Goal: Task Accomplishment & Management: Complete application form

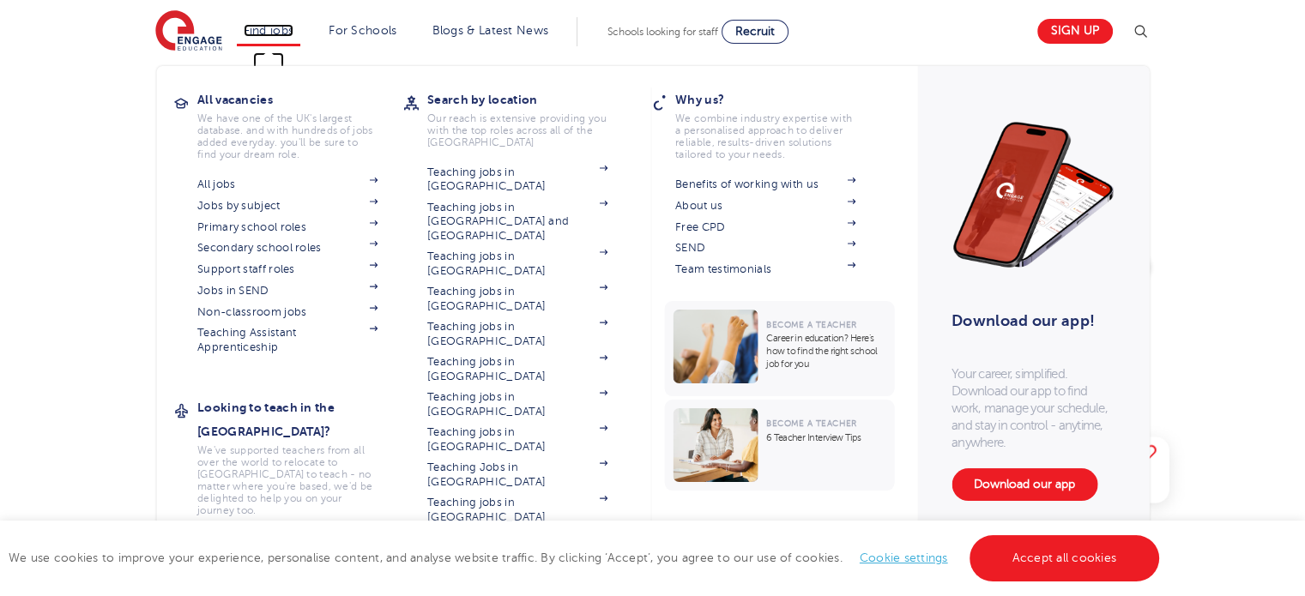
click at [288, 36] on link "Find jobs" at bounding box center [269, 30] width 51 height 13
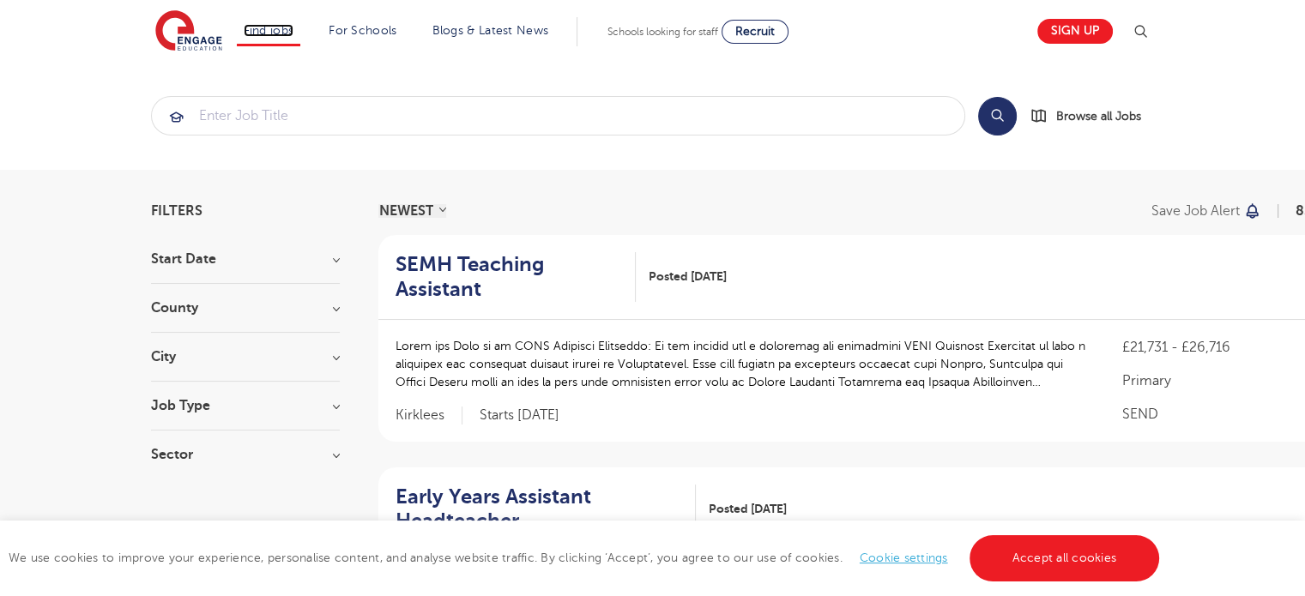
click at [288, 36] on link "Find jobs" at bounding box center [269, 30] width 51 height 13
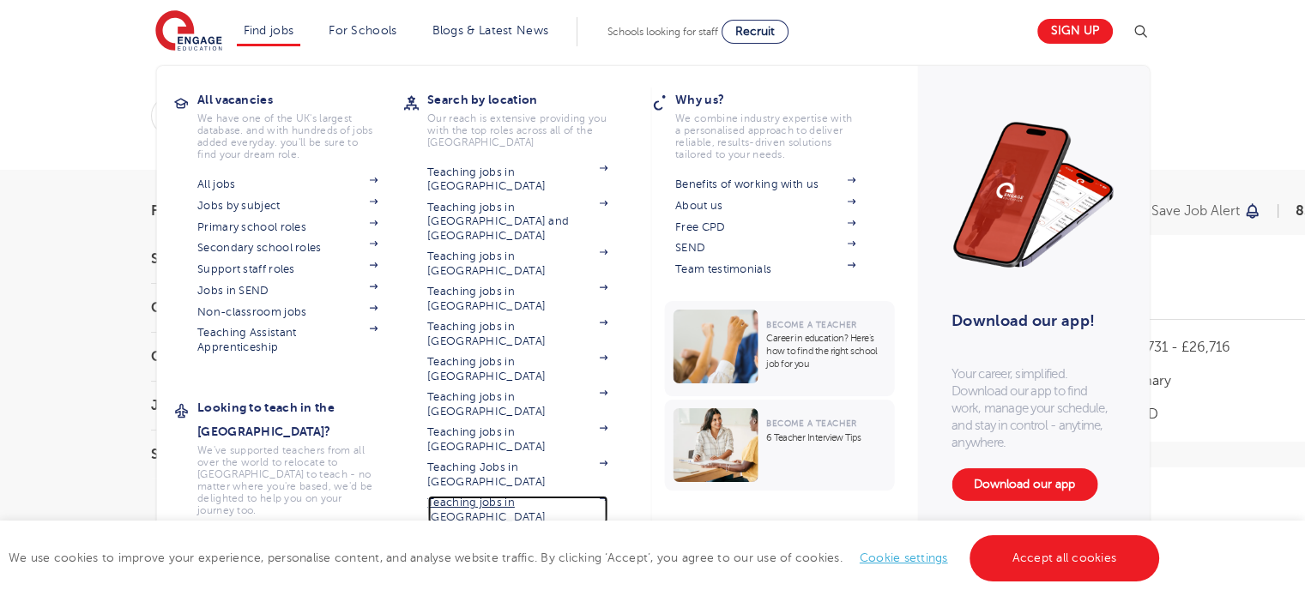
click at [507, 496] on link "Teaching jobs in [GEOGRAPHIC_DATA]" at bounding box center [517, 510] width 180 height 28
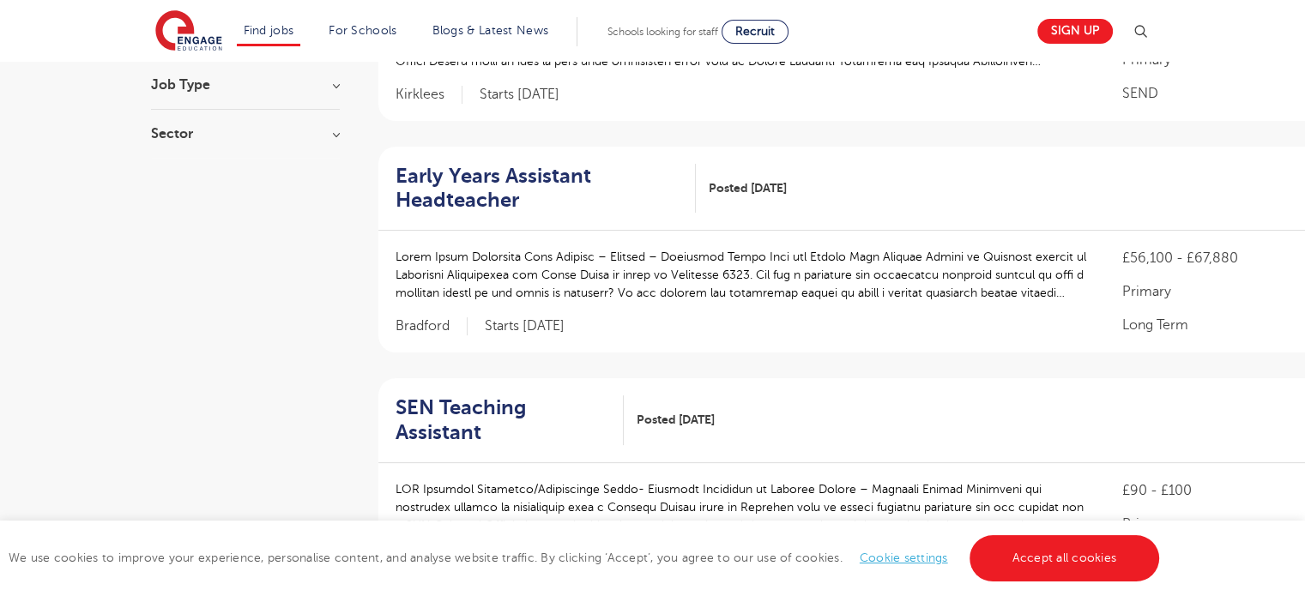
scroll to position [86, 0]
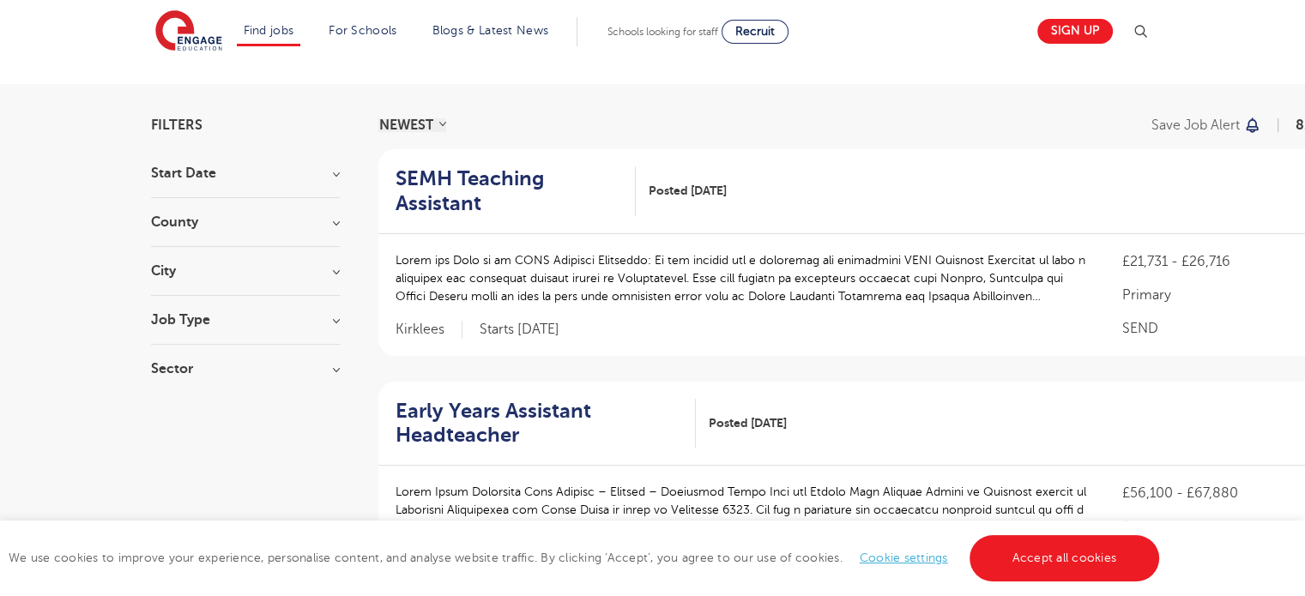
click at [309, 216] on h3 "County" at bounding box center [245, 222] width 189 height 14
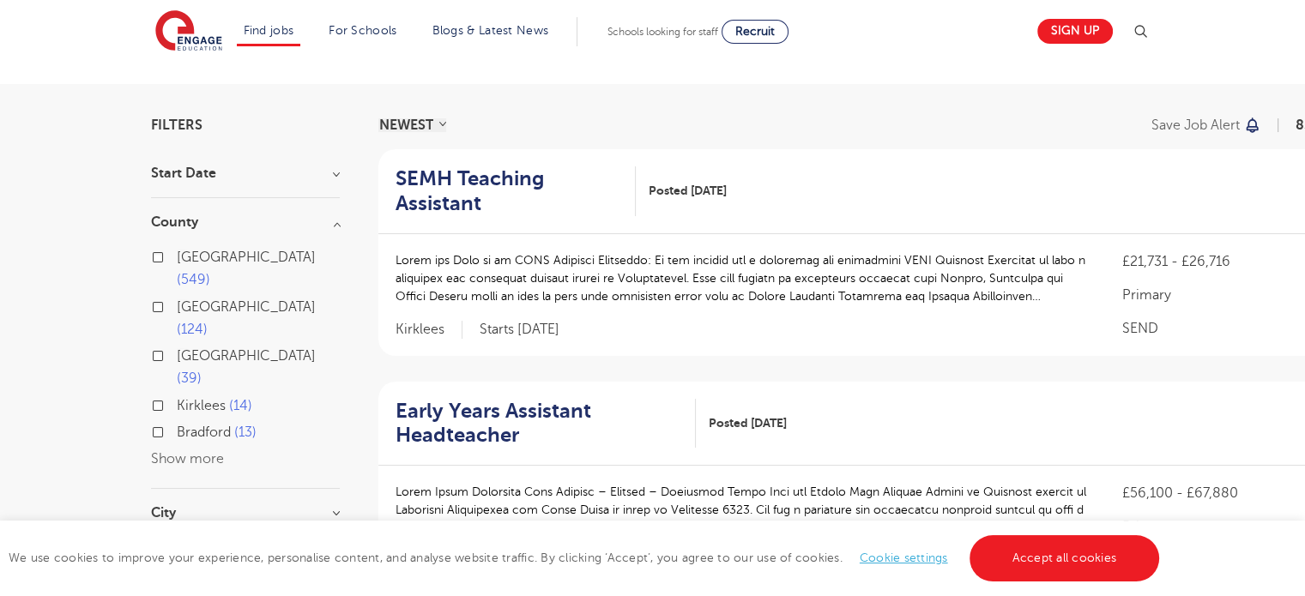
click at [164, 345] on div "Leeds 39" at bounding box center [245, 370] width 189 height 50
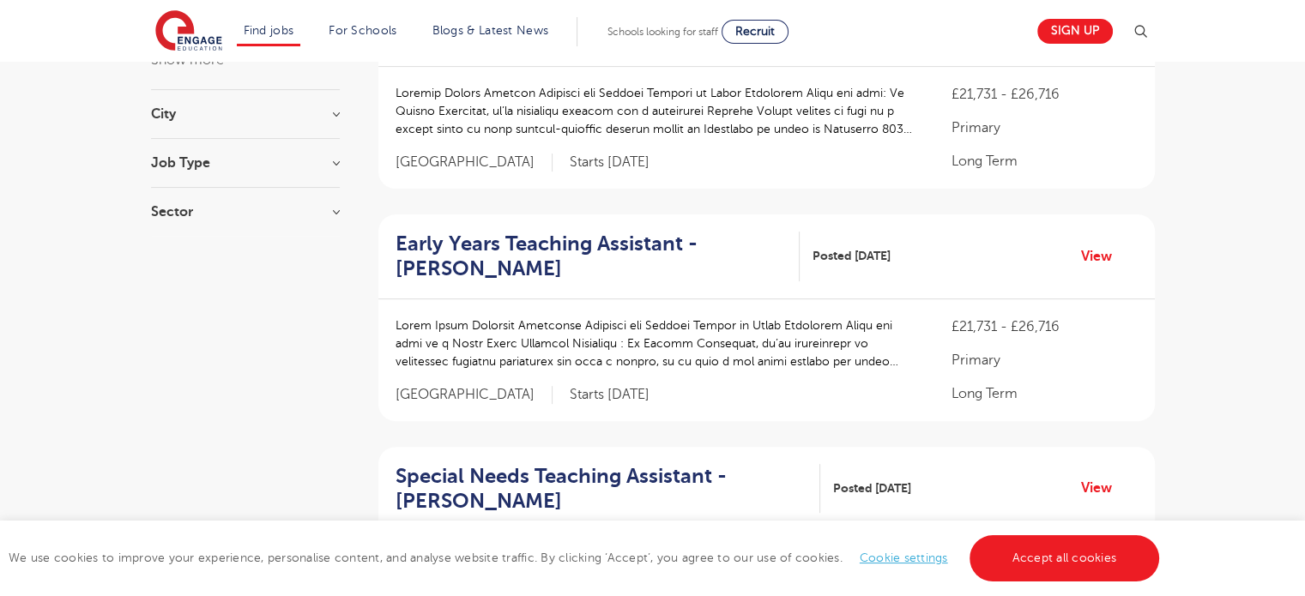
scroll to position [515, 0]
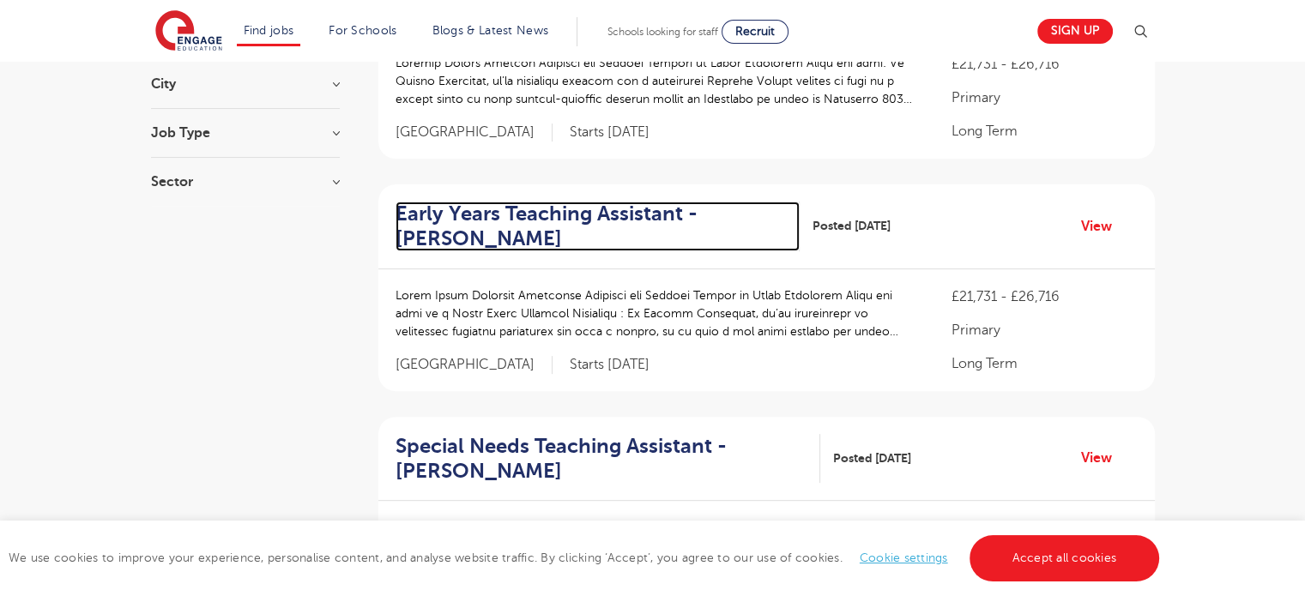
click at [485, 224] on h2 "Early Years Teaching Assistant - Wakefield" at bounding box center [591, 227] width 391 height 50
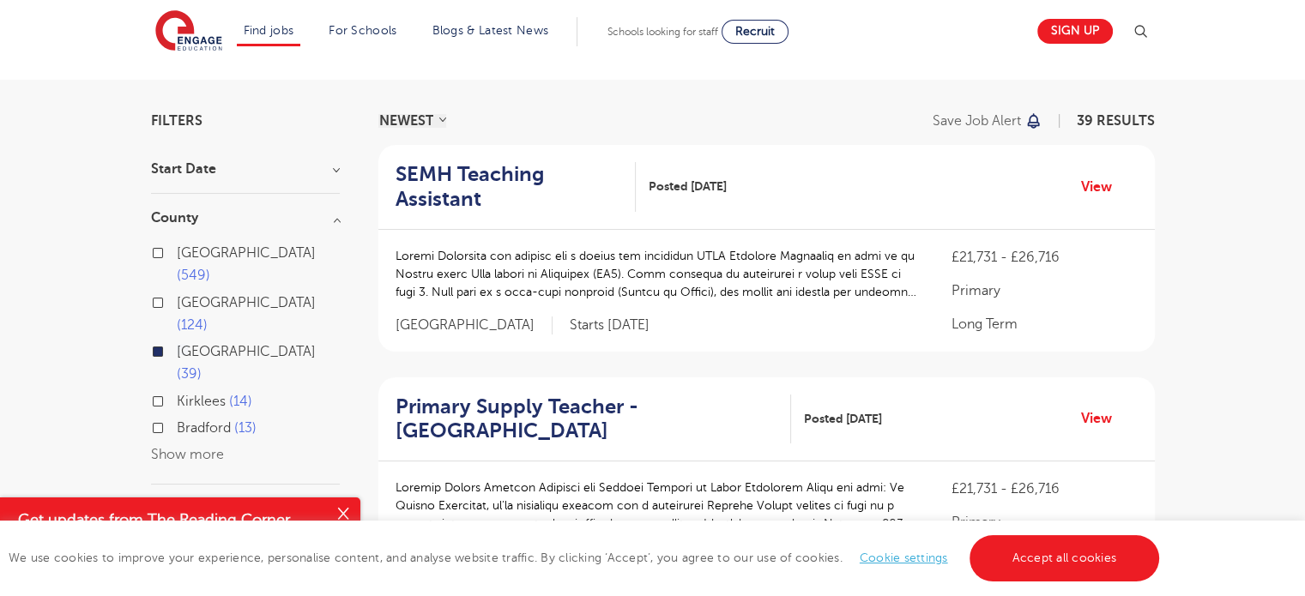
scroll to position [0, 0]
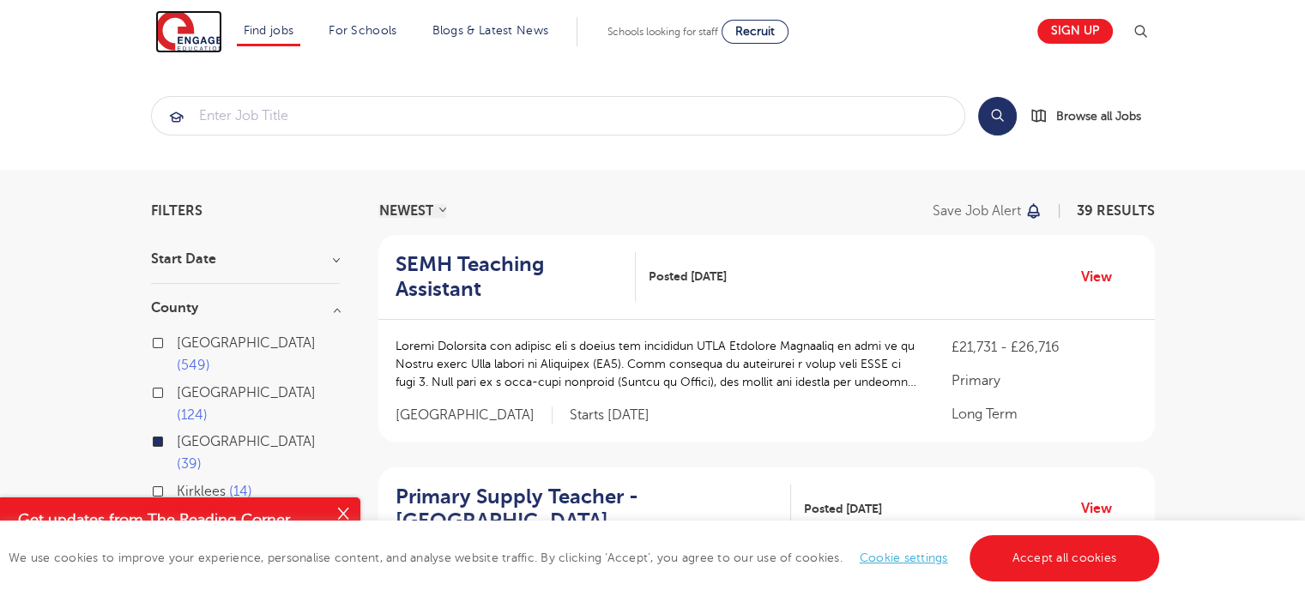
click at [171, 33] on img at bounding box center [188, 31] width 67 height 43
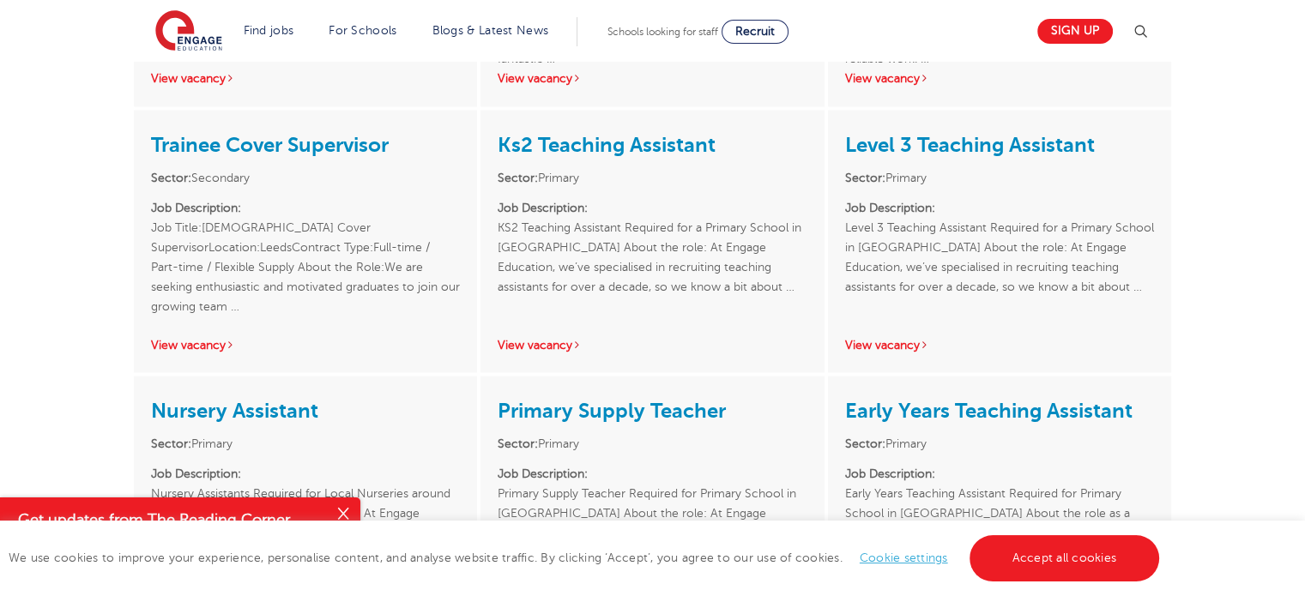
scroll to position [3175, 0]
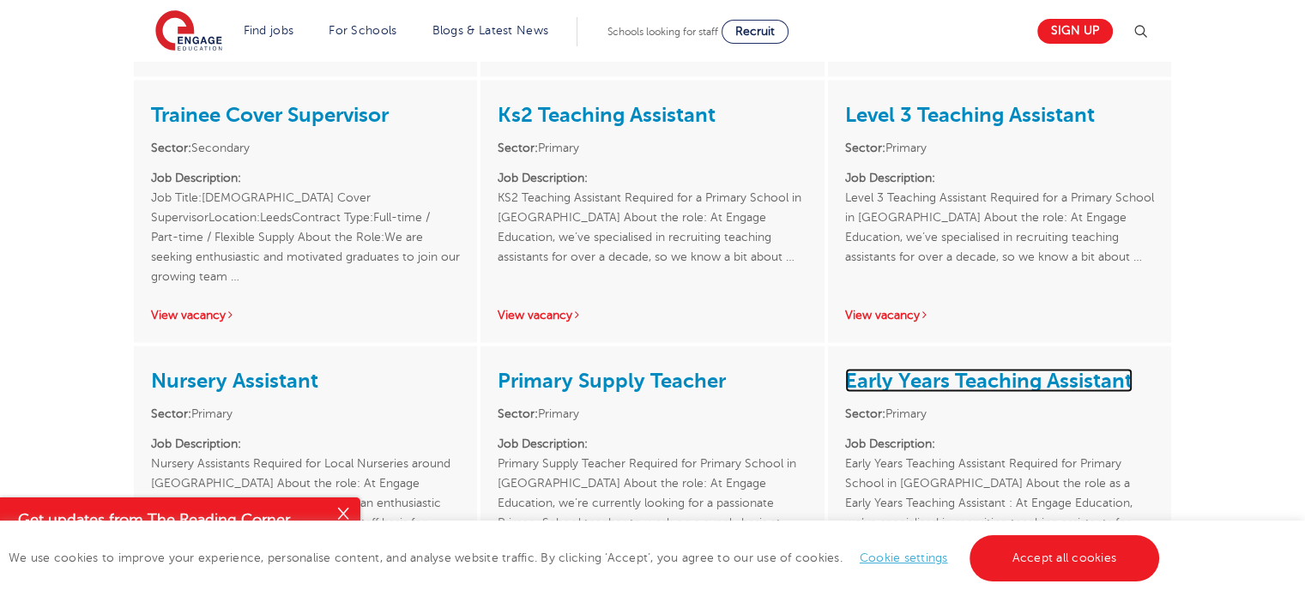
click at [981, 368] on link "Early Years Teaching Assistant" at bounding box center [988, 380] width 287 height 24
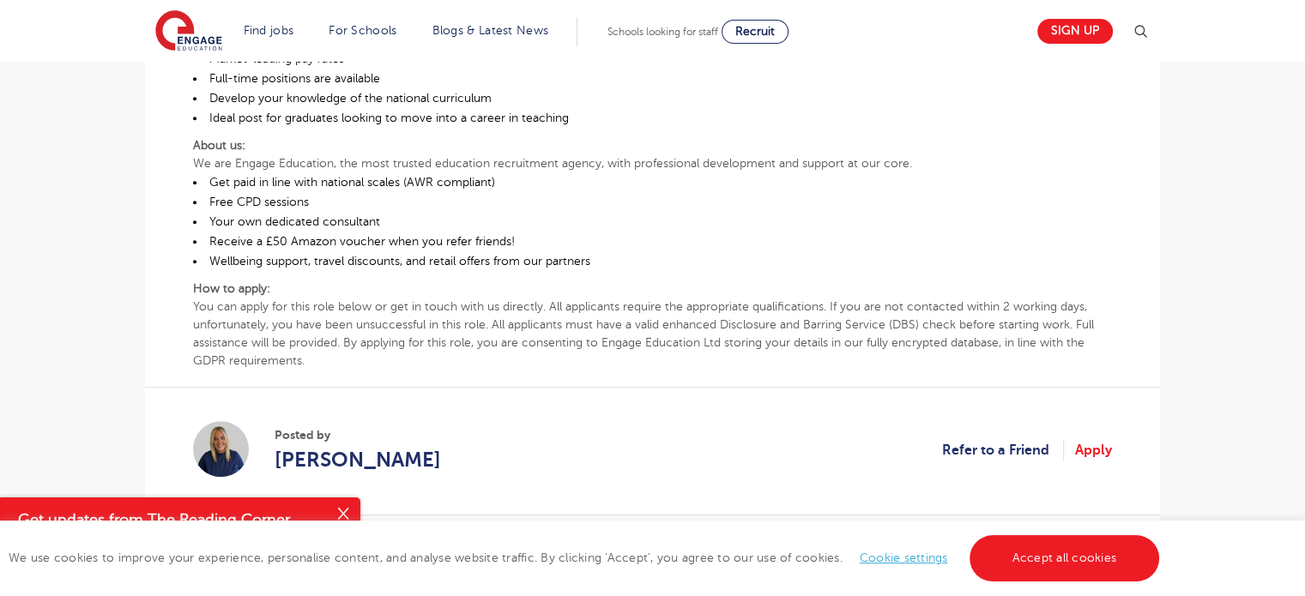
scroll to position [1030, 0]
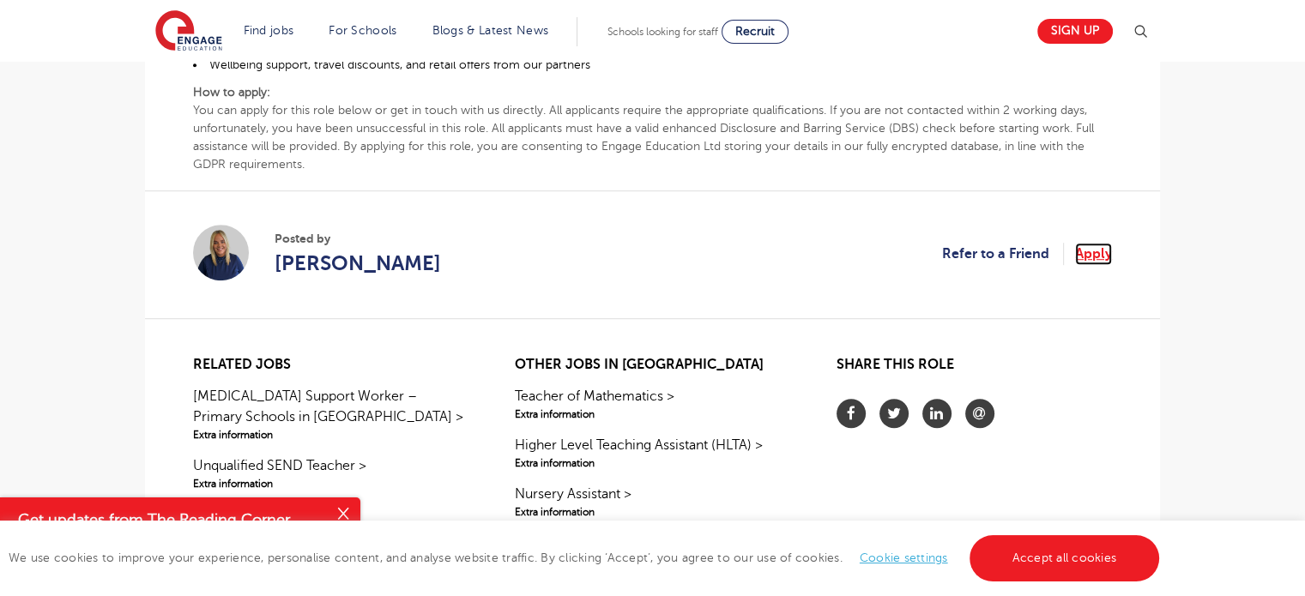
click at [1083, 245] on link "Apply" at bounding box center [1093, 254] width 37 height 22
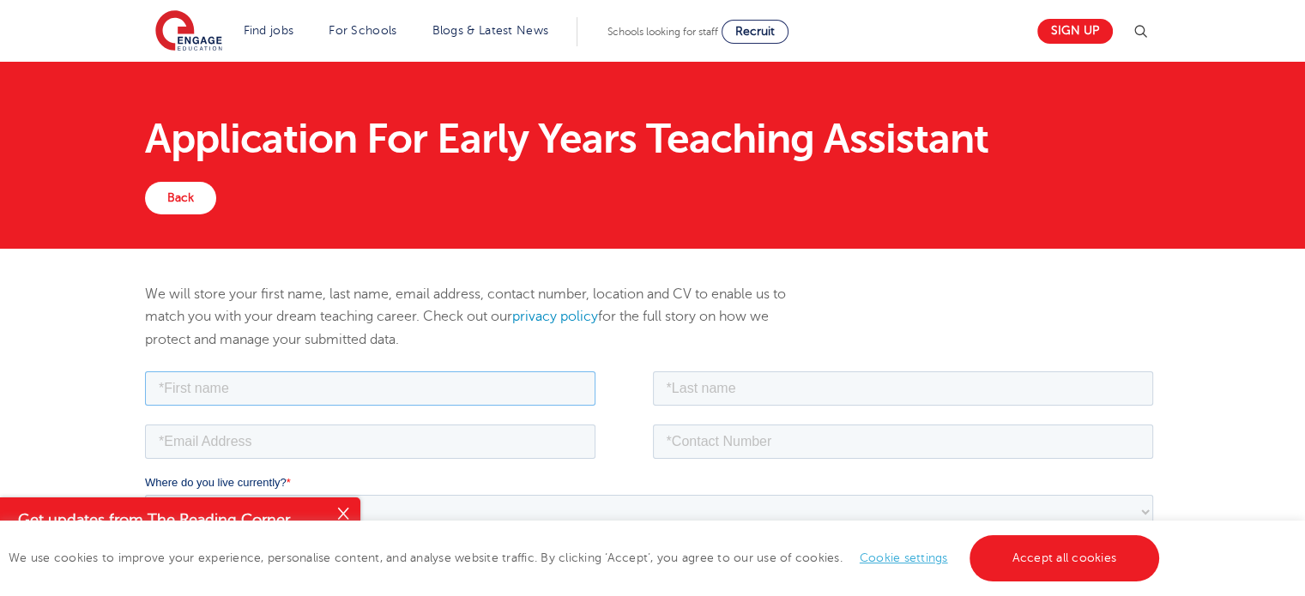
click at [292, 378] on input "text" at bounding box center [370, 388] width 451 height 34
type input "Sam"
type input "Woo"
type input "sbtsamuel96@gmail.coom"
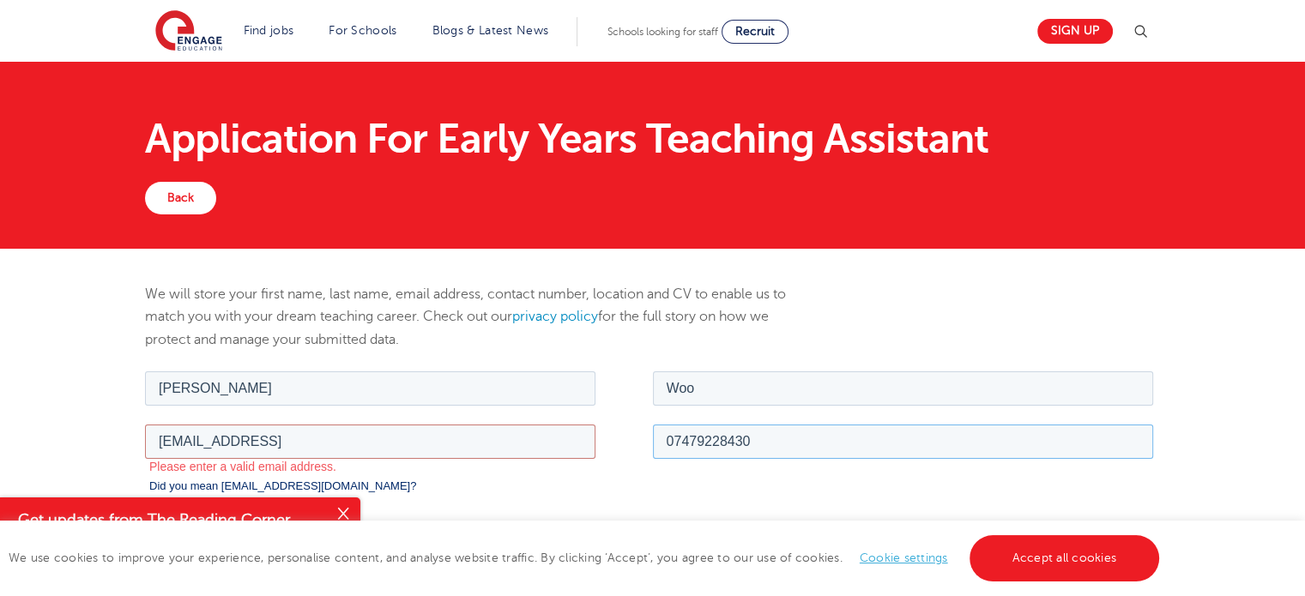
scroll to position [172, 0]
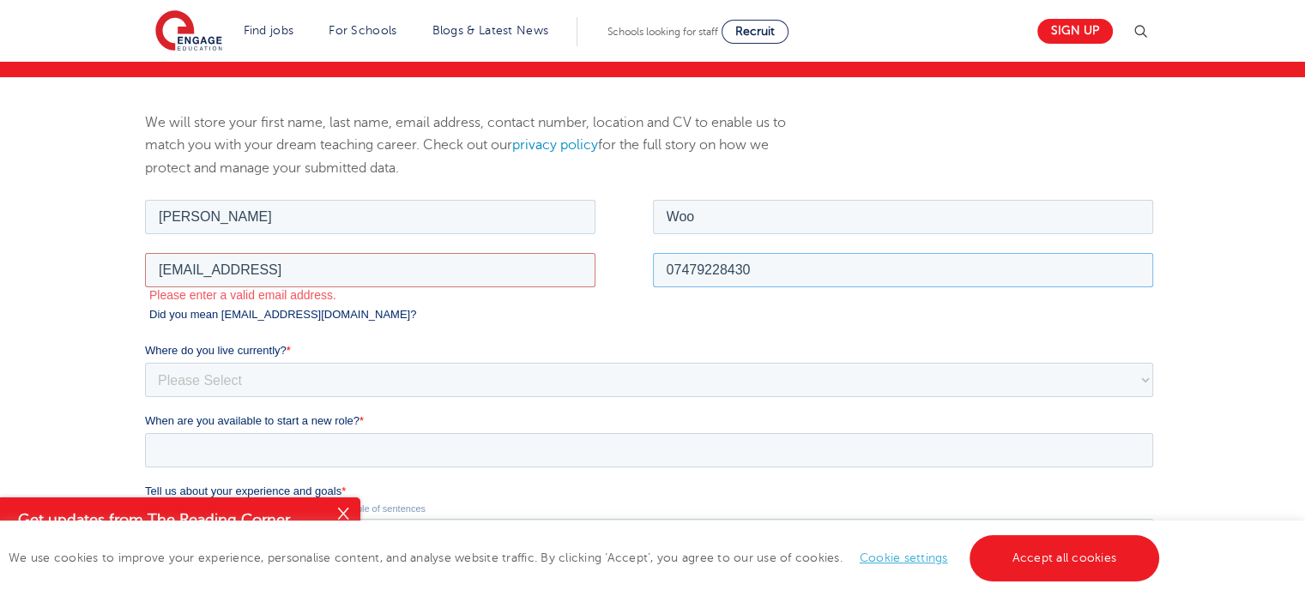
type input "07479228430"
click at [304, 269] on input "sbtsamuel96@gmail.coom" at bounding box center [370, 269] width 451 height 34
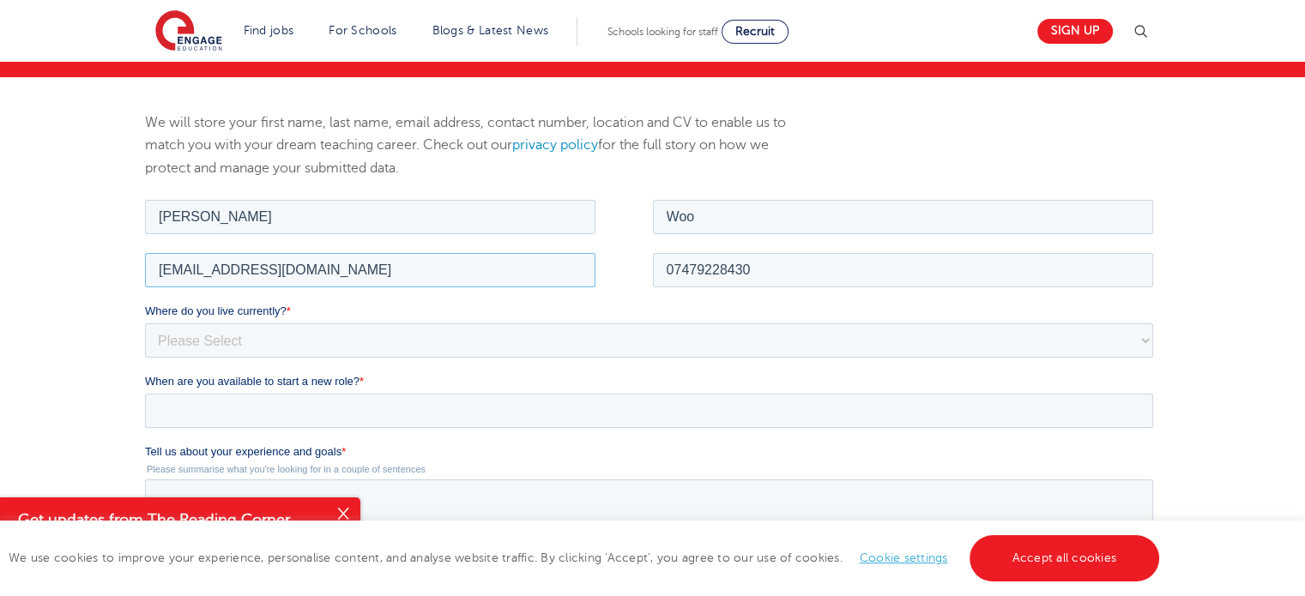
type input "sbtsamuel96@gmail.com"
click at [330, 328] on select "Please Select UK Canada Ireland Australia New Zealand Europe USA South Africa J…" at bounding box center [649, 340] width 1008 height 34
select select "UK"
click at [145, 323] on select "Please Select UK Canada Ireland Australia New Zealand Europe USA South Africa J…" at bounding box center [649, 340] width 1008 height 34
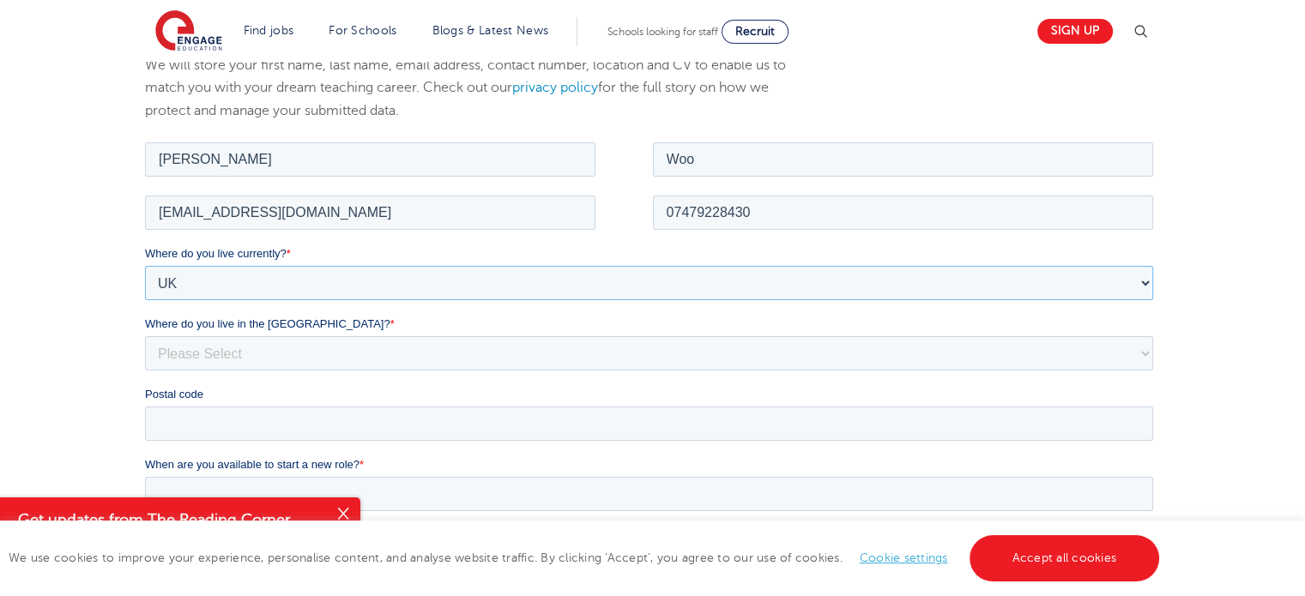
scroll to position [257, 0]
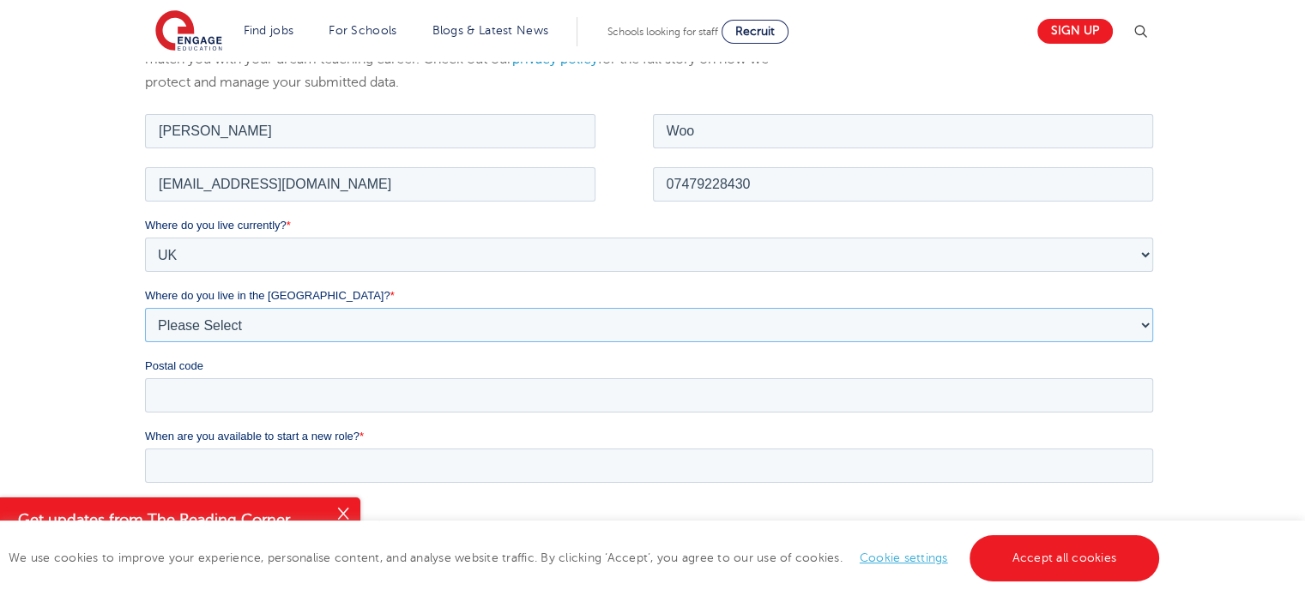
click at [216, 324] on select "Please Select Overseas Barnsley Bedfordshire Berkshire Bournemouth Bracknell Fo…" at bounding box center [649, 324] width 1008 height 34
select select "Leeds"
click at [145, 307] on select "Please Select Overseas Barnsley Bedfordshire Berkshire Bournemouth Bracknell Fo…" at bounding box center [649, 324] width 1008 height 34
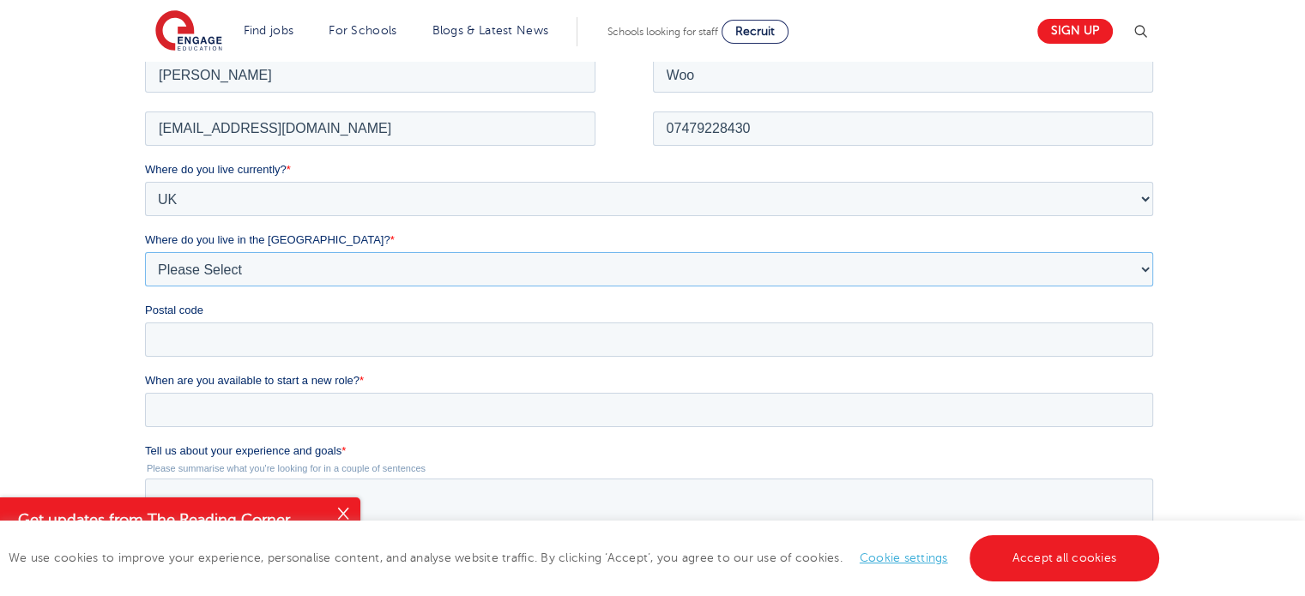
scroll to position [343, 0]
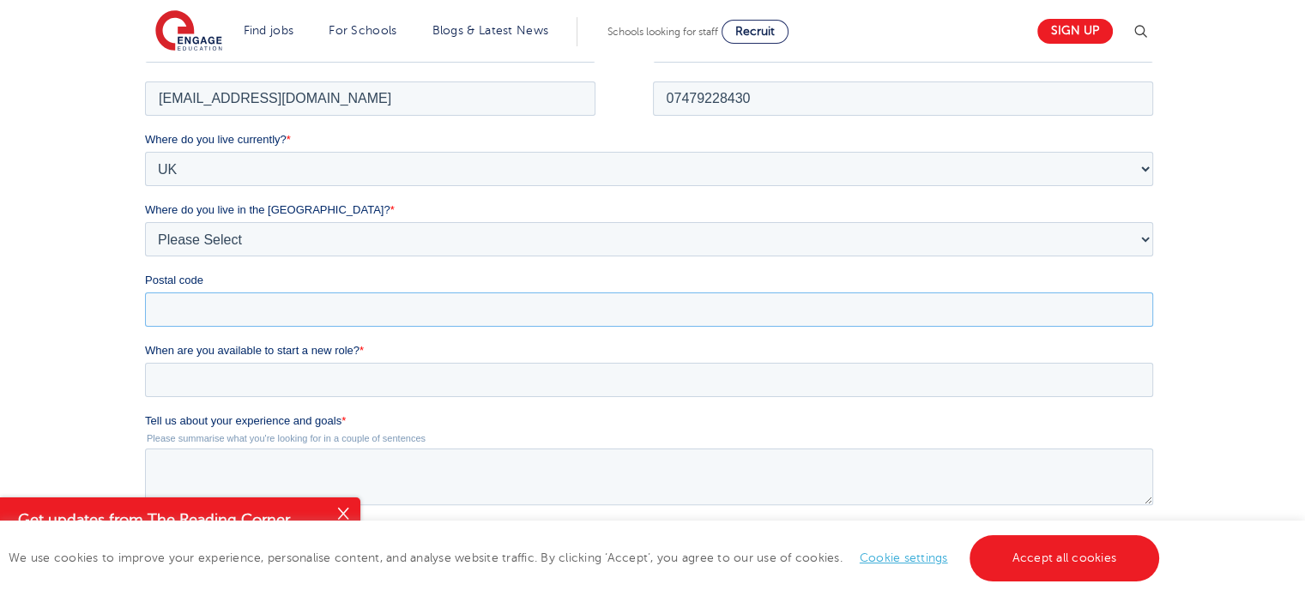
click at [172, 295] on input "Postal code" at bounding box center [649, 309] width 1008 height 34
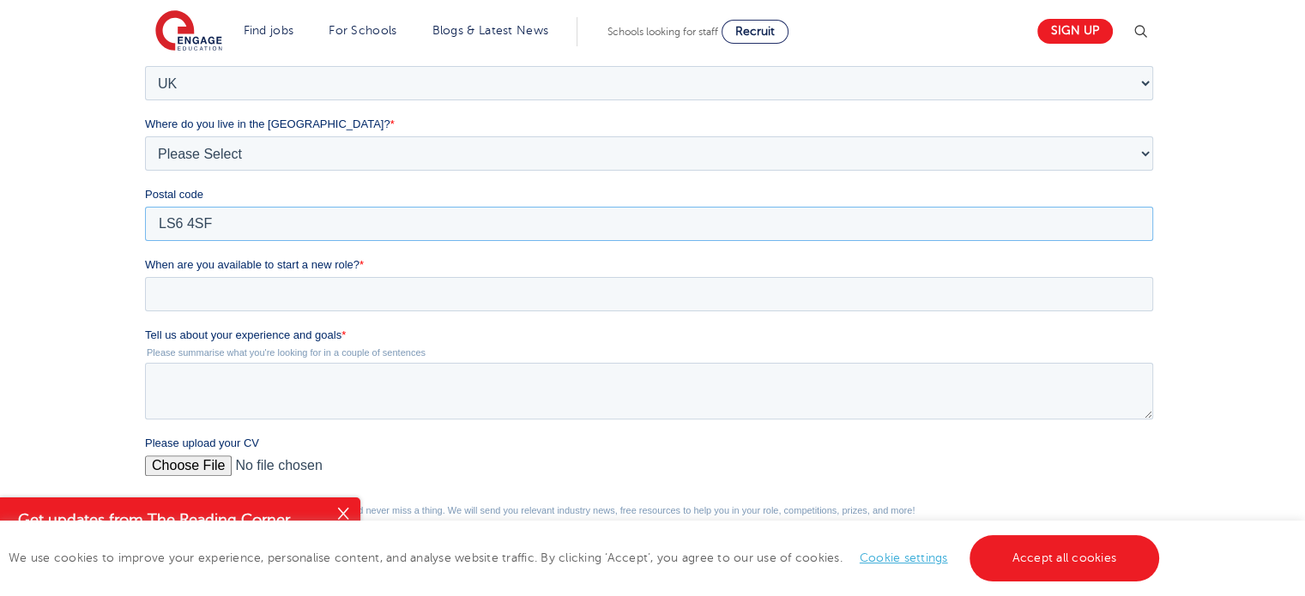
type input "LS6 4SF"
click at [204, 296] on input "When are you available to start a new role? *" at bounding box center [649, 294] width 1008 height 34
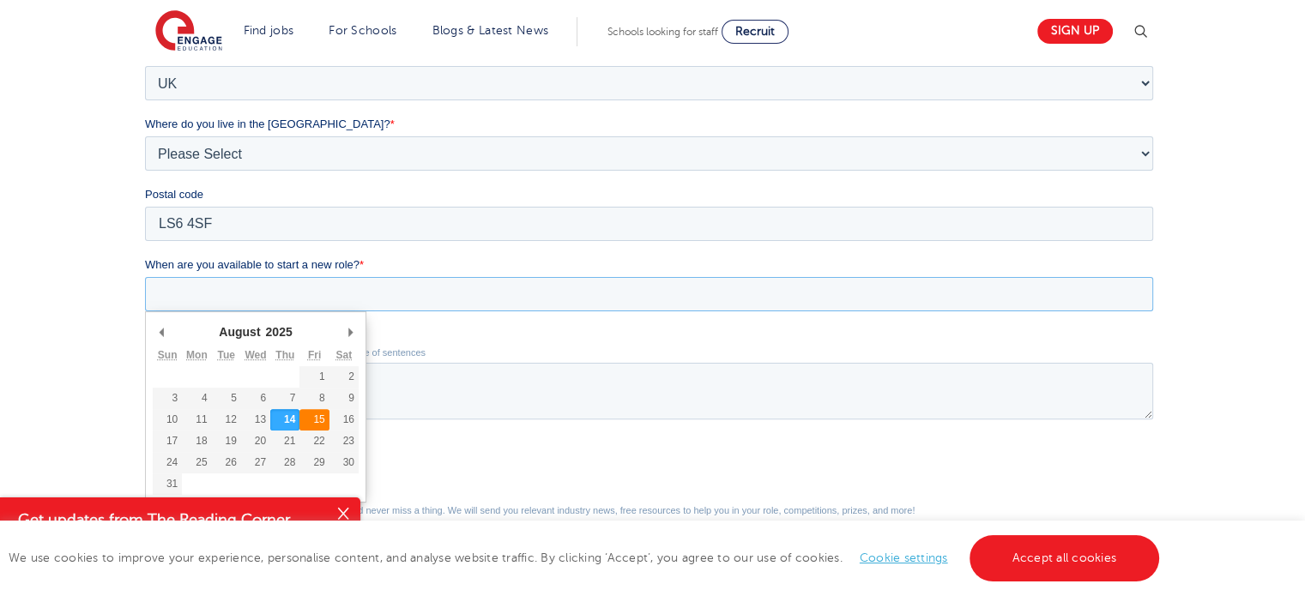
type div "2025-08-15"
type input "2025/08/15"
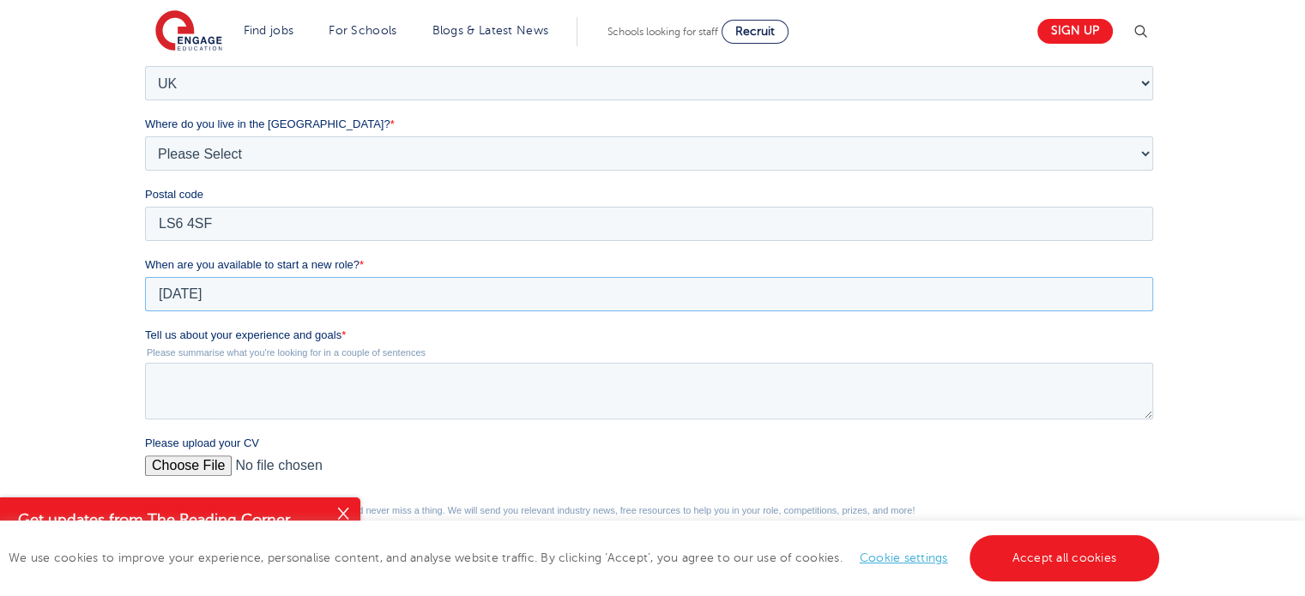
click at [421, 293] on input "2025/08/15" at bounding box center [649, 294] width 1008 height 34
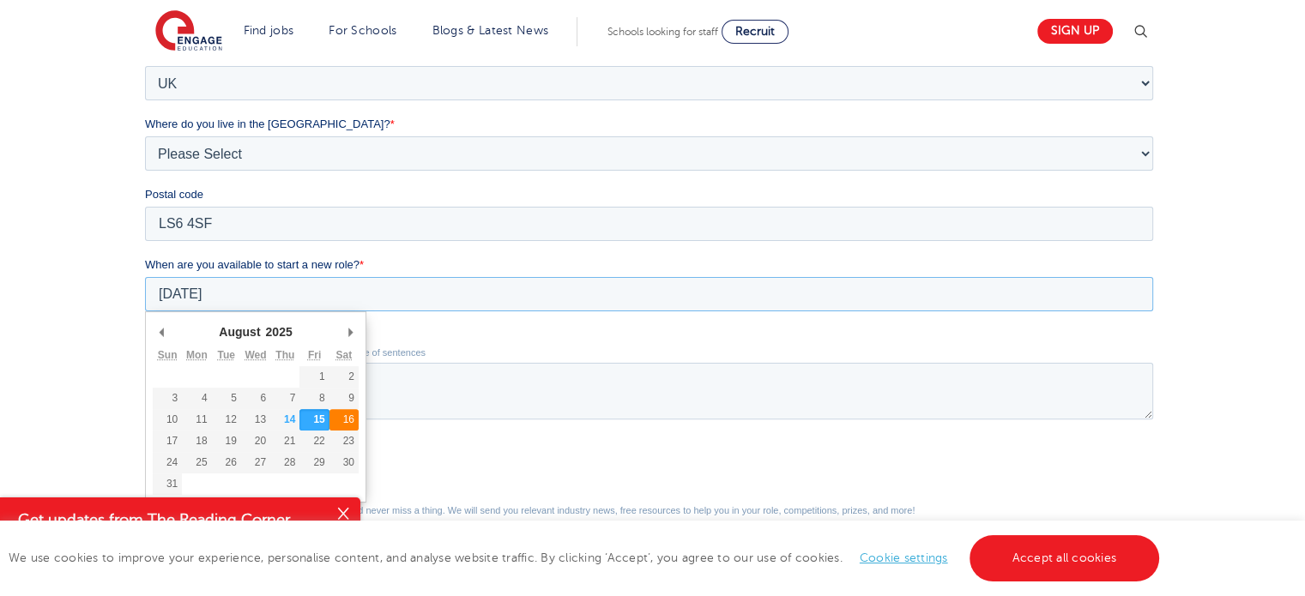
type div "2025-08-16"
type input "2025/08/16"
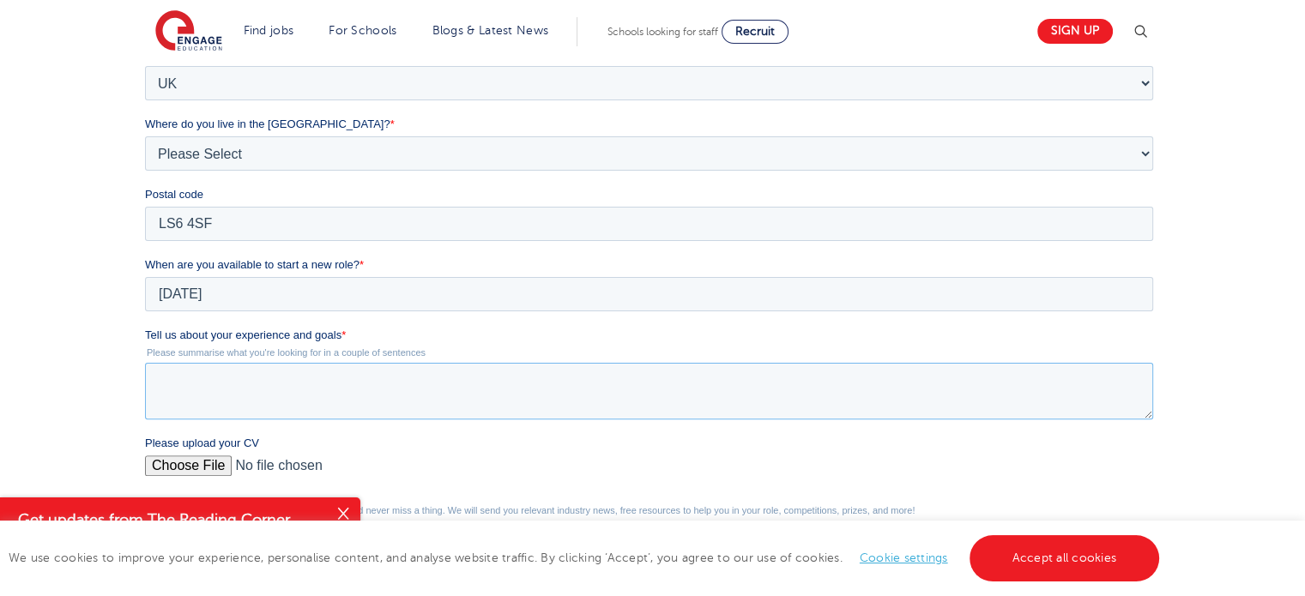
click at [315, 392] on textarea "Tell us about your experience and goals *" at bounding box center [649, 391] width 1008 height 57
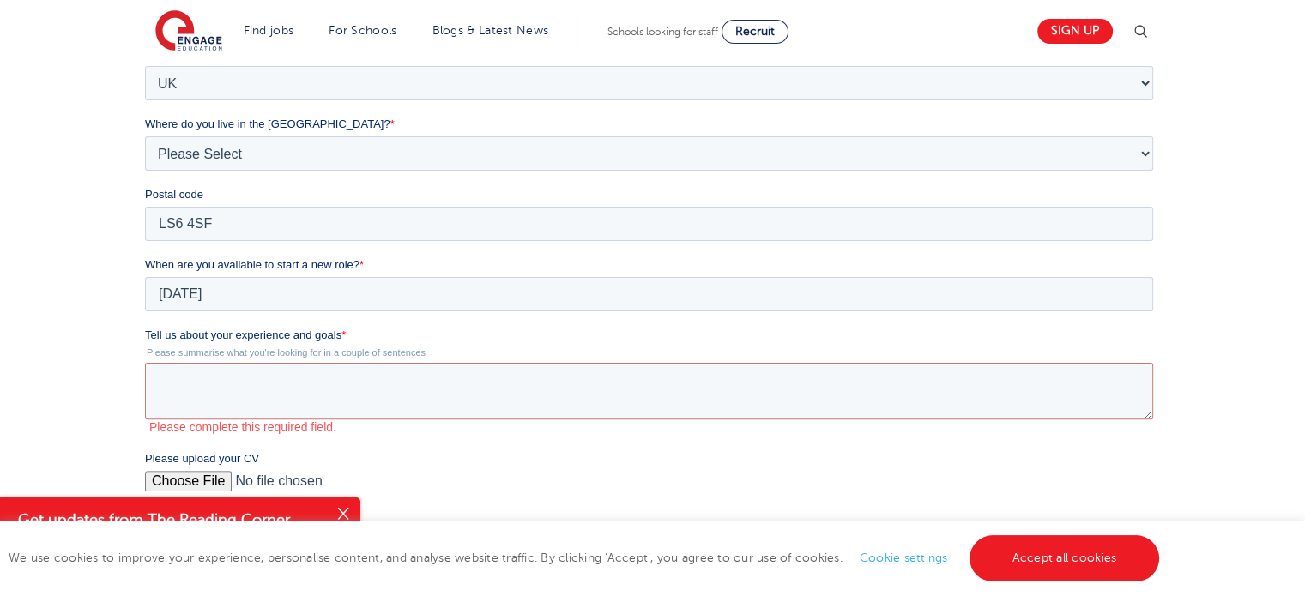
drag, startPoint x: 289, startPoint y: 267, endPoint x: 251, endPoint y: 327, distance: 71.4
drag, startPoint x: 343, startPoint y: 335, endPoint x: 124, endPoint y: 337, distance: 218.8
click html "Job Position Job Sector Job ID Job Number Job Owner Sam Woo sbtsamuel96@gmail.c…"
copy span "Tell us about your experience and goals"
click at [499, 388] on textarea "Tell us about your experience and goals *" at bounding box center [649, 391] width 1008 height 57
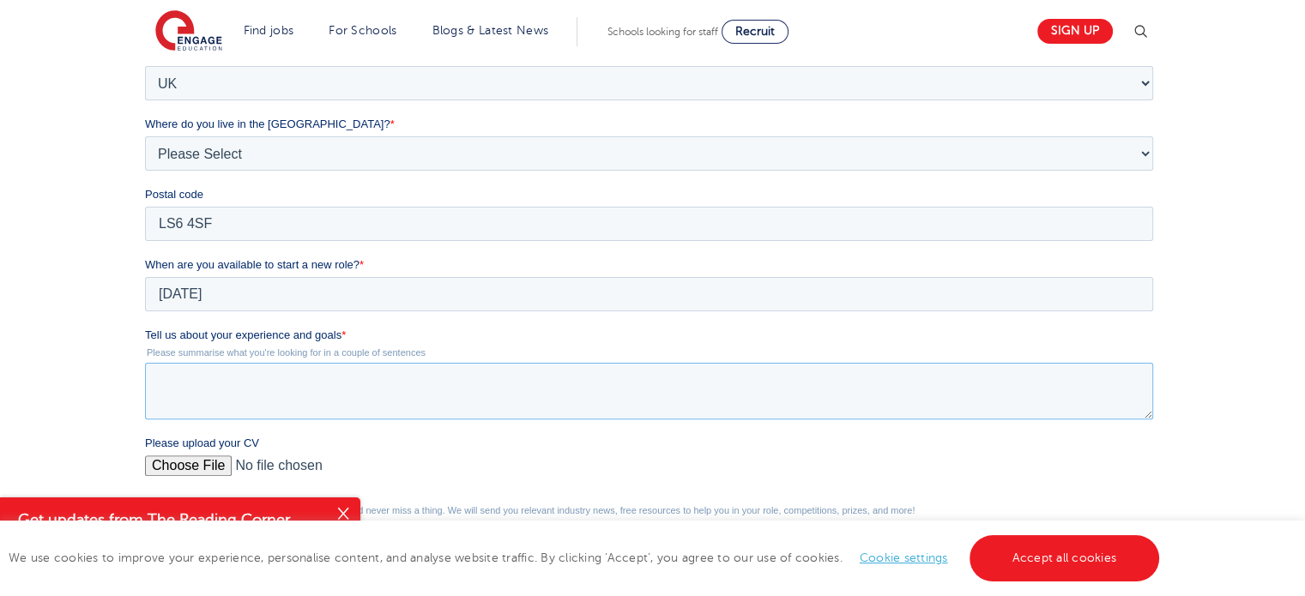
paste textarea "My goal is to continuously develop my skills and grow professionally, while app…"
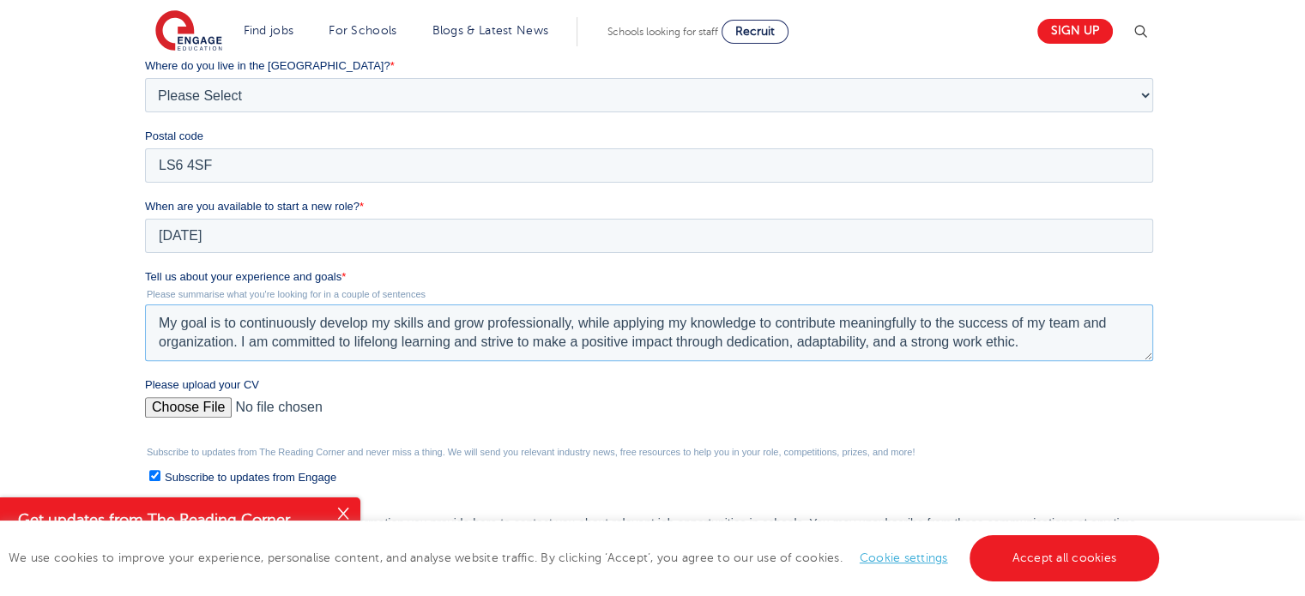
scroll to position [515, 0]
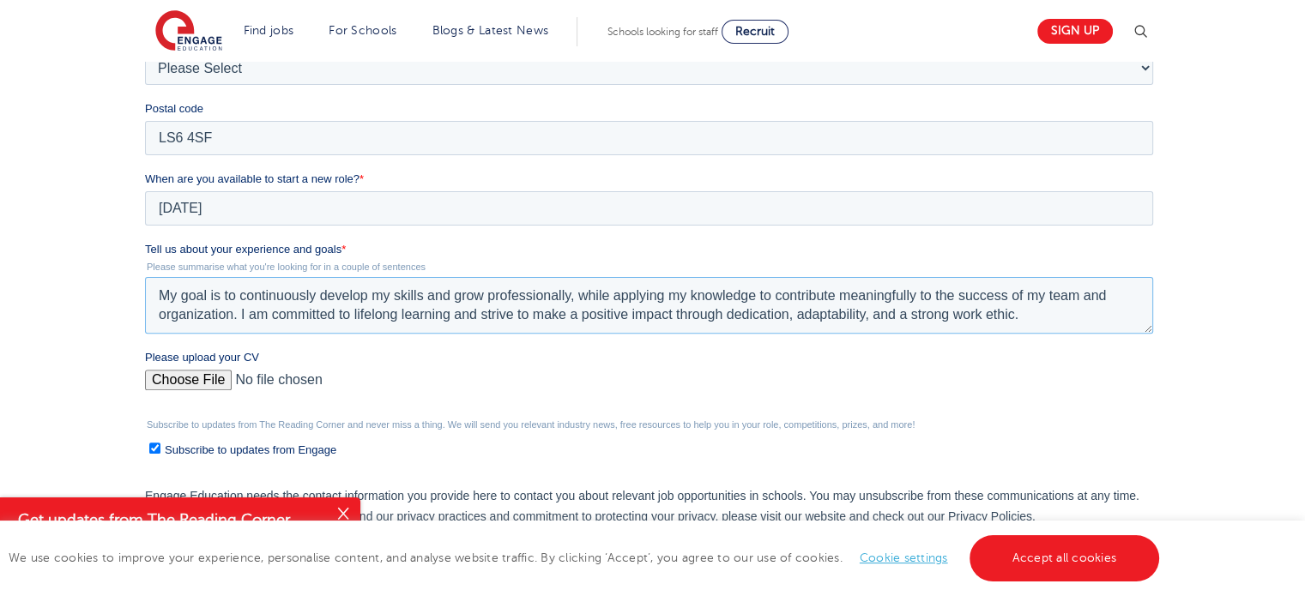
type textarea "My goal is to continuously develop my skills and grow professionally, while app…"
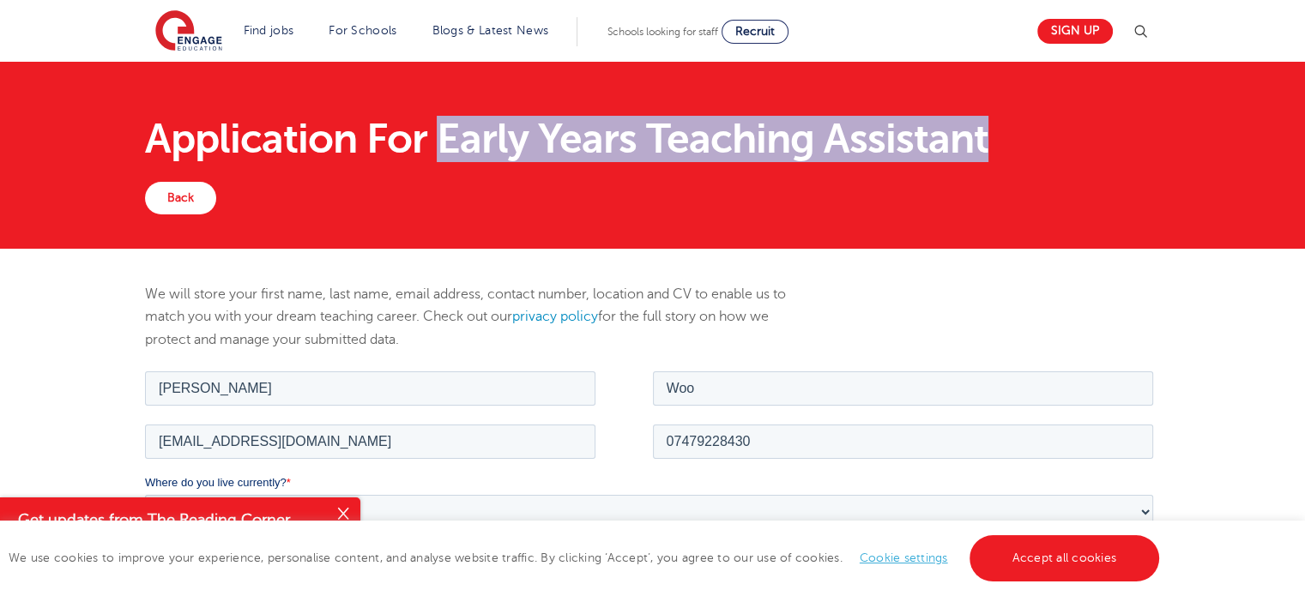
drag, startPoint x: 439, startPoint y: 143, endPoint x: 1095, endPoint y: 131, distance: 655.8
click at [1095, 131] on h1 "Application For Early Years Teaching Assistant" at bounding box center [652, 138] width 1015 height 41
copy h1 "Early Years Teaching Assistant"
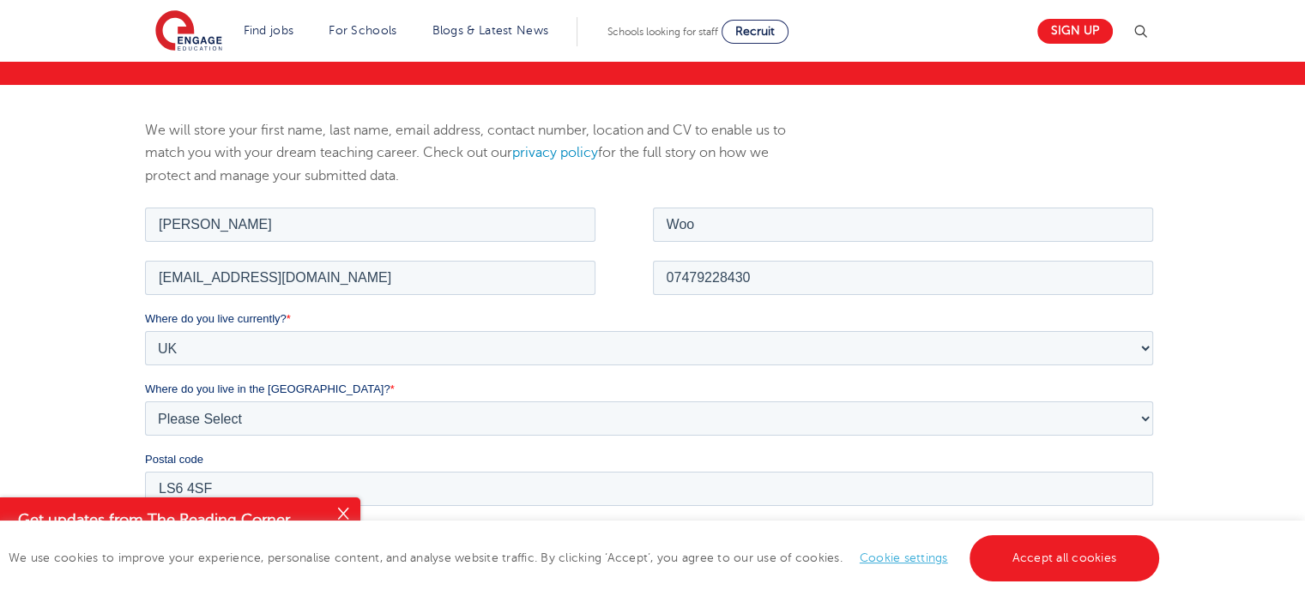
scroll to position [687, 0]
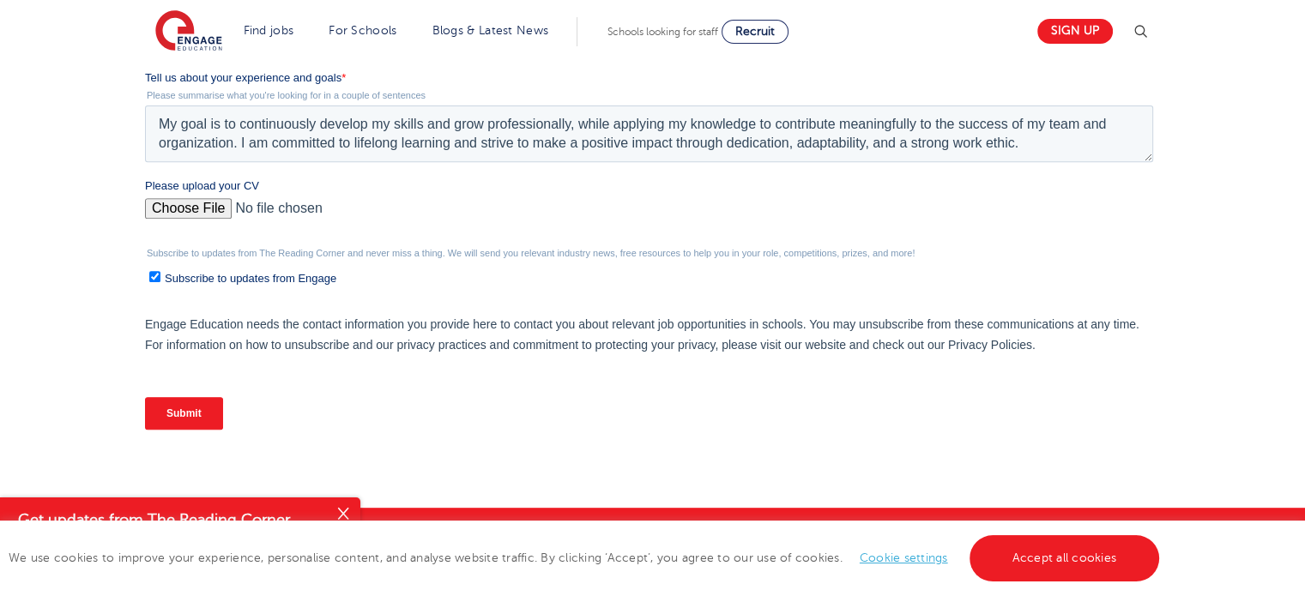
click at [176, 212] on input "Please upload your CV" at bounding box center [649, 215] width 1008 height 34
type input "C:\fakepath\Sam WOO 2025 Early Years Teaching Assistant Engage Education CV.pdf"
click at [152, 278] on input "Subscribe to updates from Engage" at bounding box center [154, 276] width 11 height 11
checkbox input "false"
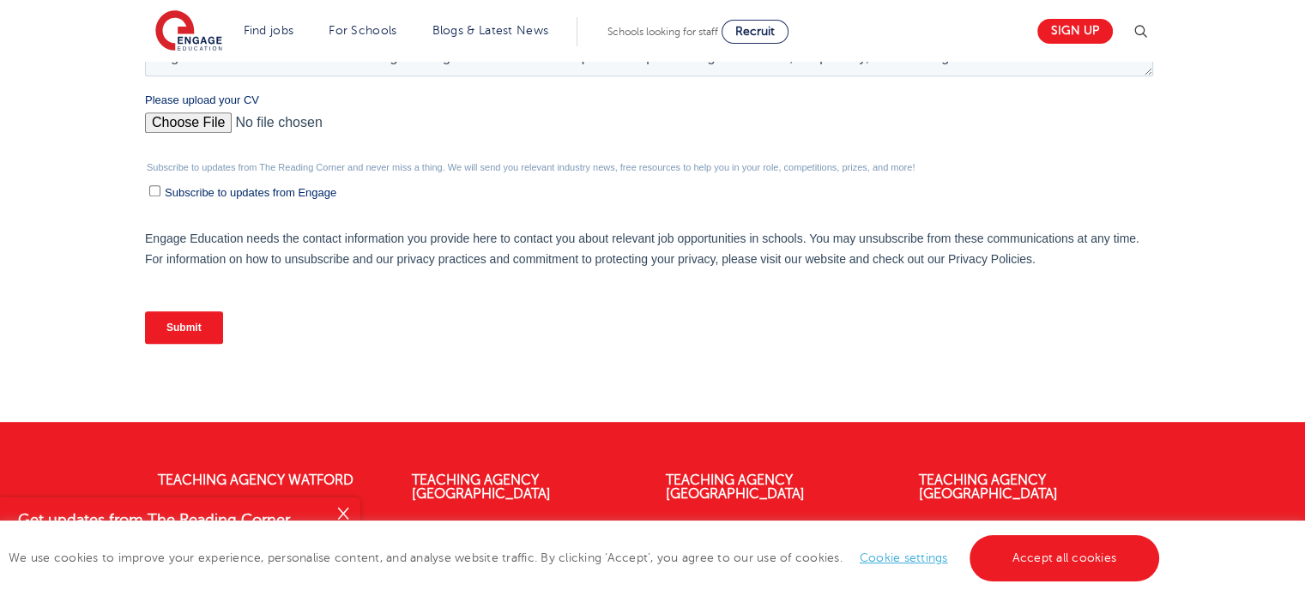
click at [172, 329] on input "Submit" at bounding box center [184, 328] width 78 height 33
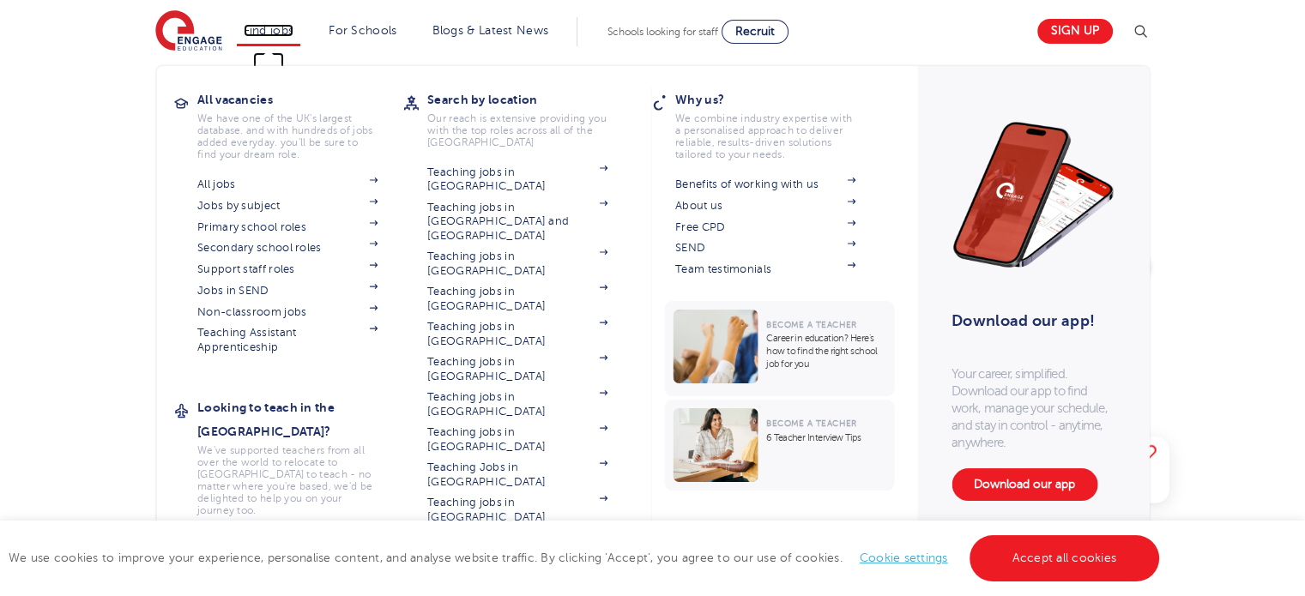
click at [277, 33] on link "Find jobs" at bounding box center [269, 30] width 51 height 13
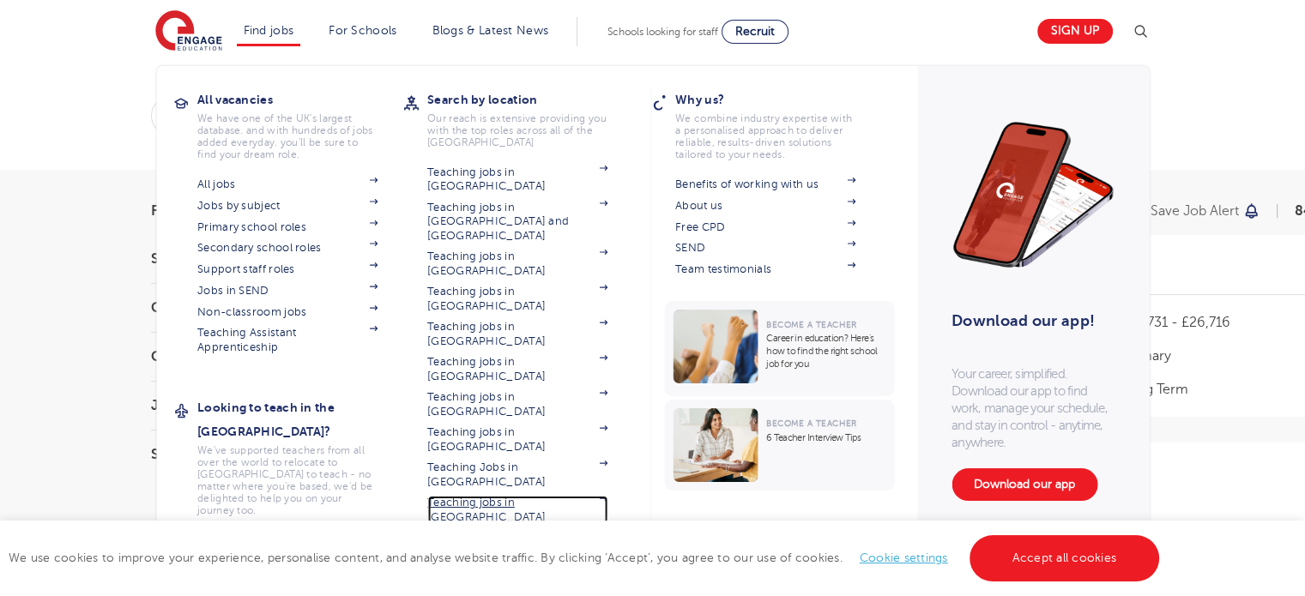
click at [527, 496] on link "Teaching jobs in [GEOGRAPHIC_DATA]" at bounding box center [517, 510] width 180 height 28
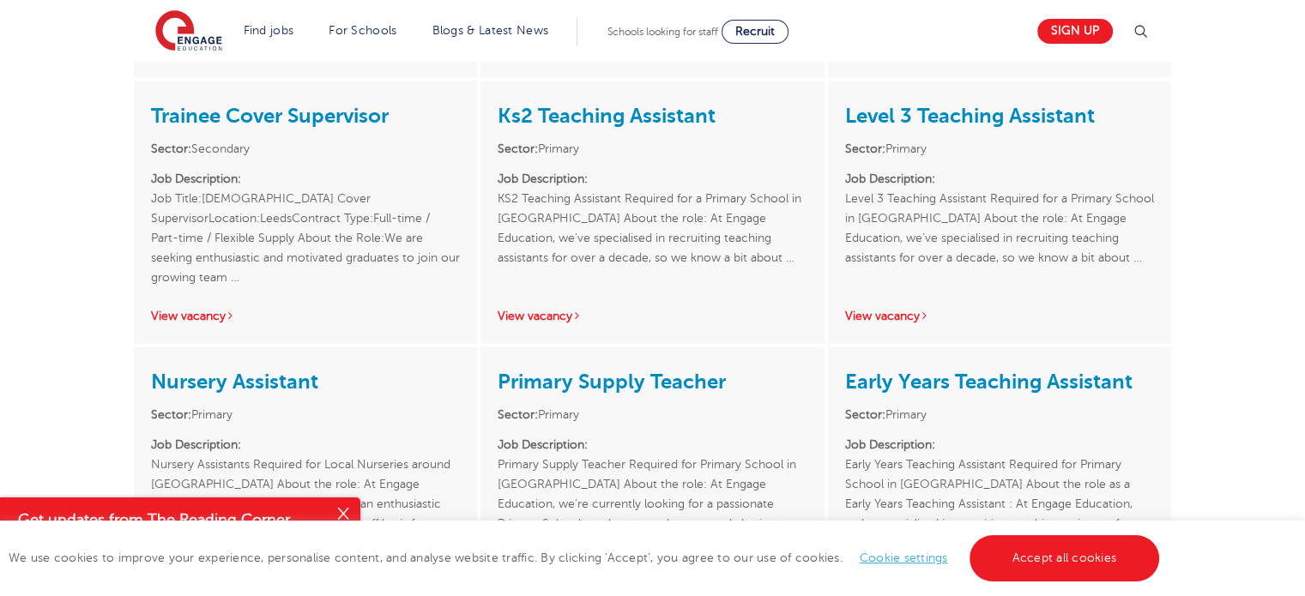
scroll to position [3261, 0]
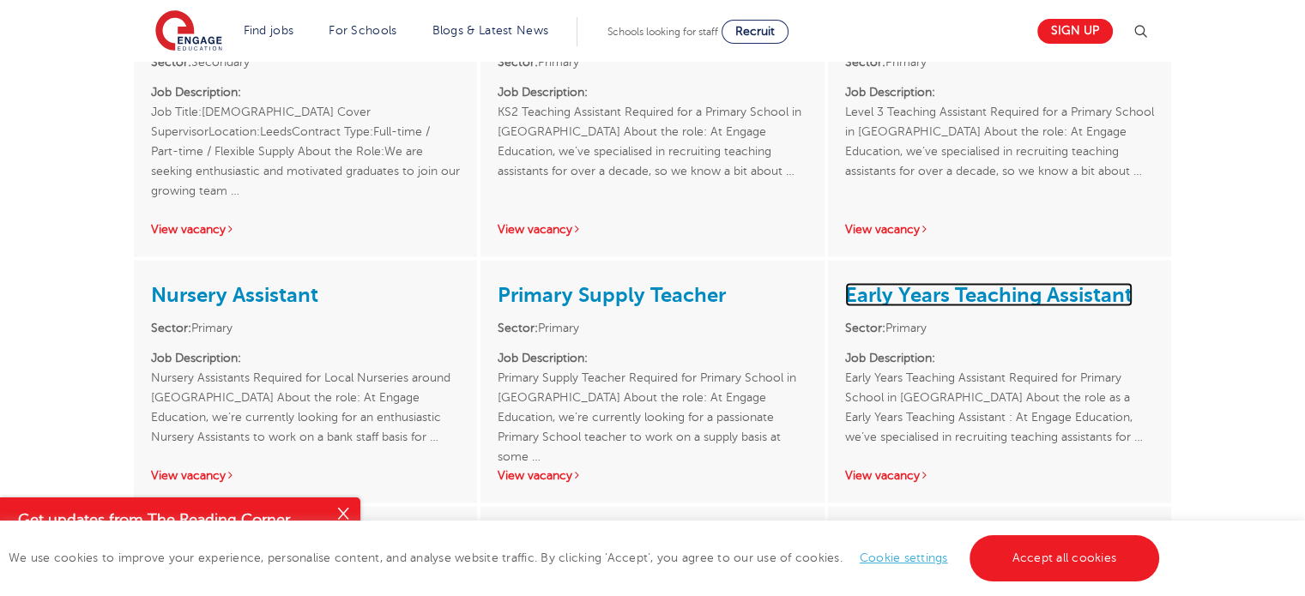
click at [941, 282] on link "Early Years Teaching Assistant" at bounding box center [988, 294] width 287 height 24
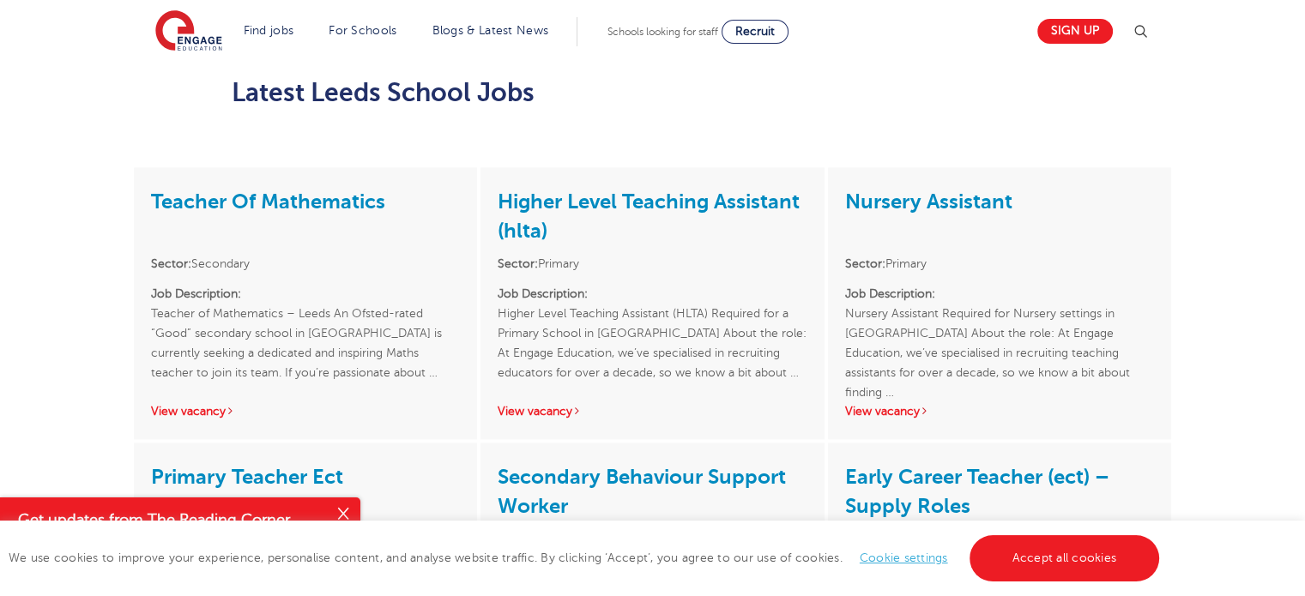
scroll to position [2231, 0]
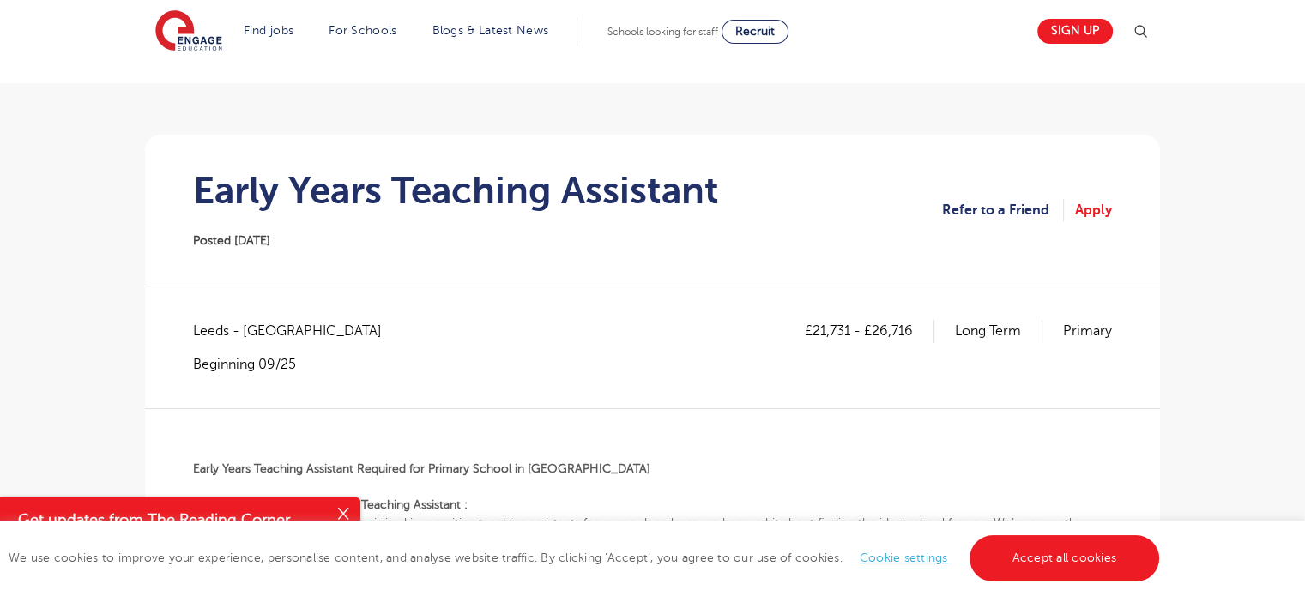
scroll to position [86, 0]
click at [629, 209] on h1 "Early Years Teaching Assistant" at bounding box center [456, 191] width 526 height 43
